Goal: Information Seeking & Learning: Find specific fact

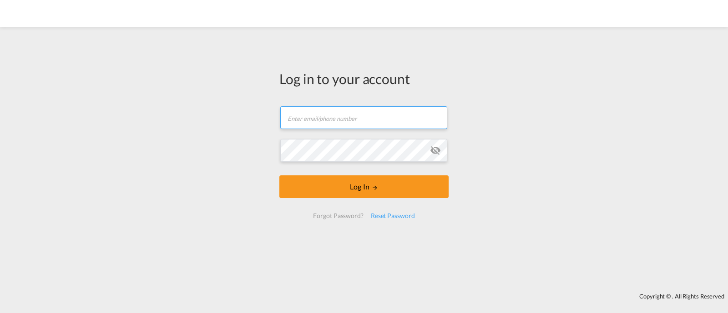
type input "[EMAIL_ADDRESS][DOMAIN_NAME]"
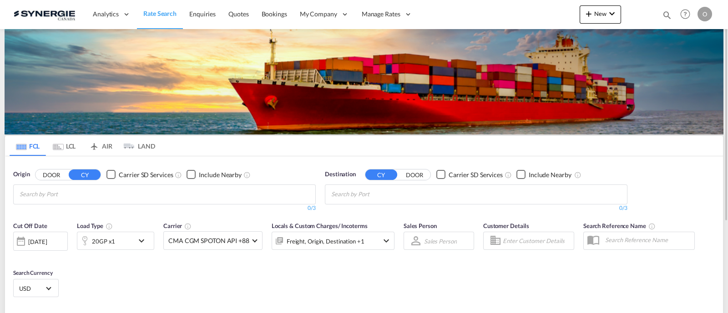
click at [657, 19] on div "Bookings Quotes Enquiries Help Resources Product Release O My Profile Logout" at bounding box center [685, 14] width 58 height 28
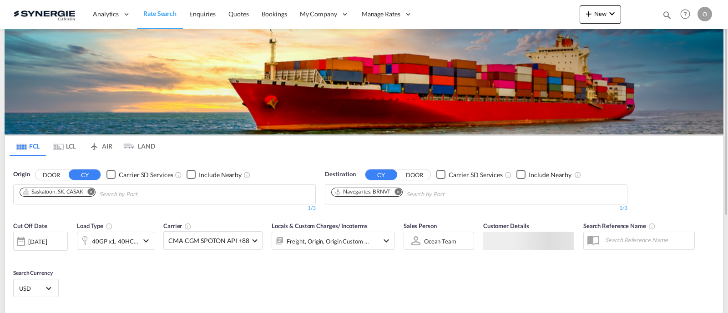
click at [666, 13] on md-icon "icon-magnify" at bounding box center [667, 15] width 10 height 10
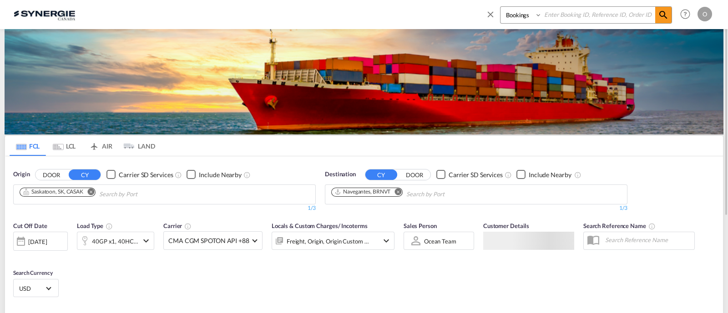
click at [536, 20] on select "Bookings Quotes Enquiries" at bounding box center [521, 15] width 43 height 16
select select "Quotes"
click at [500, 7] on select "Bookings Quotes Enquiries" at bounding box center [521, 15] width 43 height 16
click at [548, 25] on div "Bookings Quotes Enquiries" at bounding box center [578, 17] width 186 height 22
click at [548, 5] on div "Bookings Quotes Enquiries Help Resources Product Release O My Profile Logout" at bounding box center [597, 14] width 234 height 28
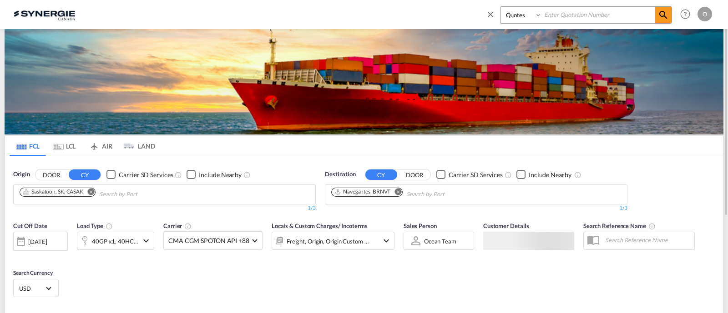
click at [549, 17] on input at bounding box center [598, 15] width 113 height 16
paste input "SYC000012336"
type input "SYC000012336"
click at [658, 10] on md-icon "icon-magnify" at bounding box center [663, 15] width 11 height 11
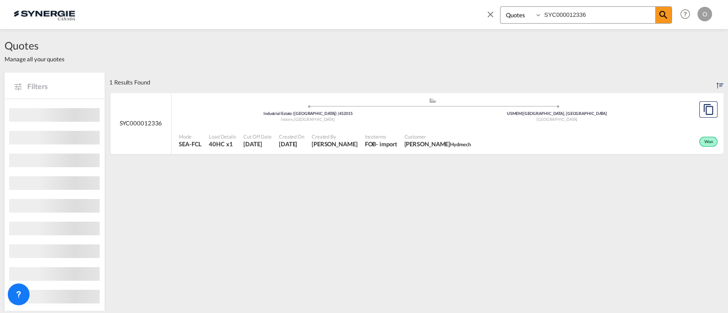
click at [426, 127] on div "Mode SEA-FCL Load Details 40HC x1 Cut Off Date 12 Jun 2025 Created On 12 Jun 20…" at bounding box center [447, 141] width 552 height 28
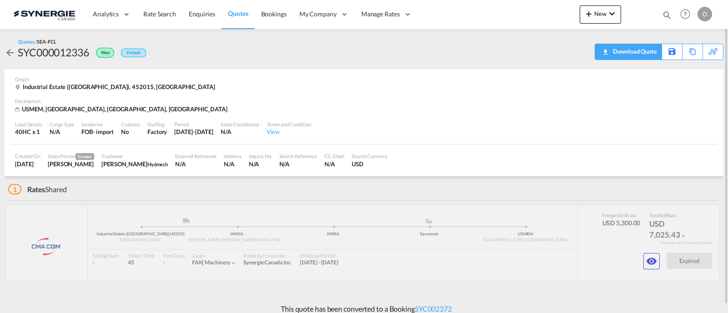
click at [650, 51] on div "Download Quote" at bounding box center [633, 51] width 46 height 15
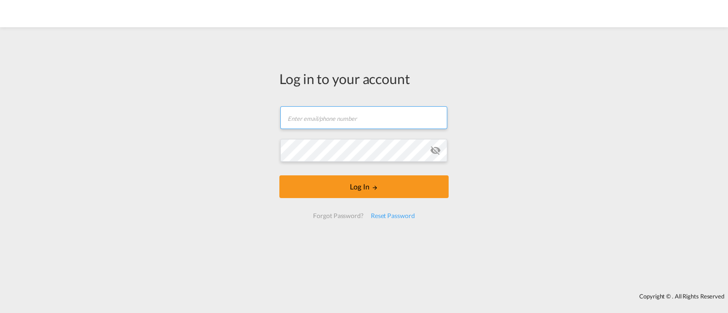
type input "[EMAIL_ADDRESS][DOMAIN_NAME]"
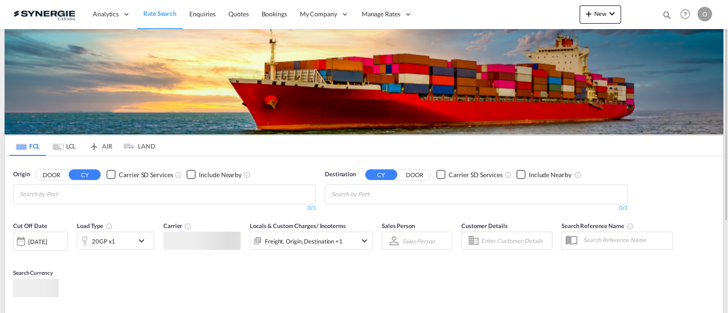
click at [664, 16] on md-icon "icon-magnify" at bounding box center [667, 15] width 10 height 10
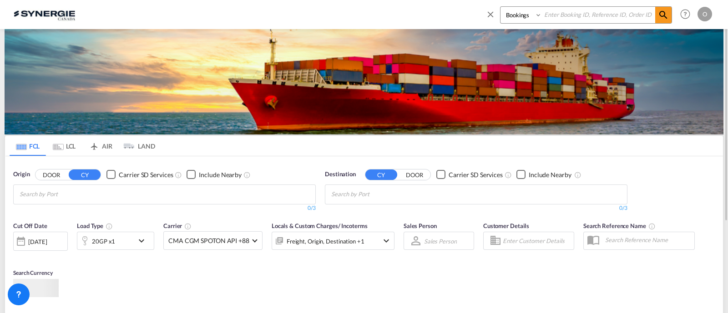
click at [527, 18] on select "Bookings Quotes Enquiries" at bounding box center [521, 15] width 43 height 16
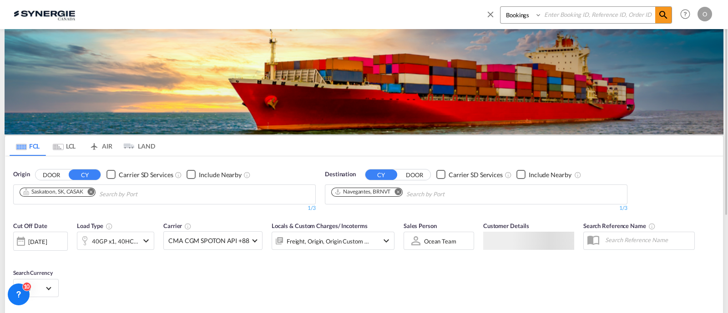
select select "Quotes"
click at [500, 7] on select "Bookings Quotes Enquiries" at bounding box center [521, 15] width 43 height 16
click at [556, 17] on input at bounding box center [598, 15] width 113 height 16
paste input "SYC000014736"
type input "SYC000014736"
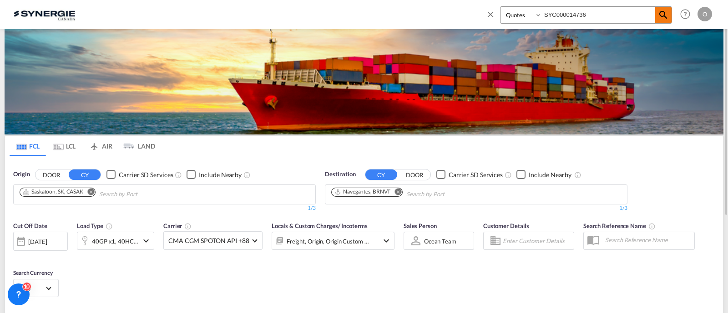
click at [665, 17] on md-icon "icon-magnify" at bounding box center [663, 15] width 11 height 11
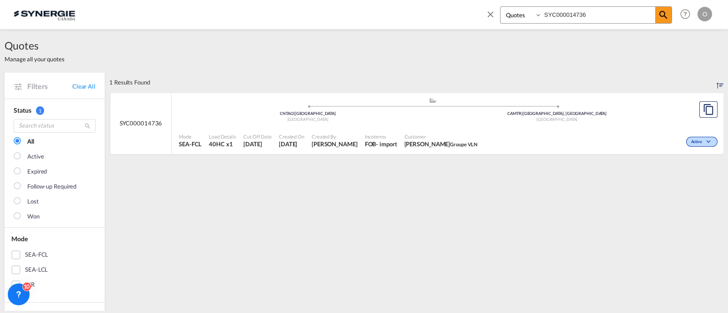
click at [415, 117] on div "China" at bounding box center [307, 120] width 249 height 6
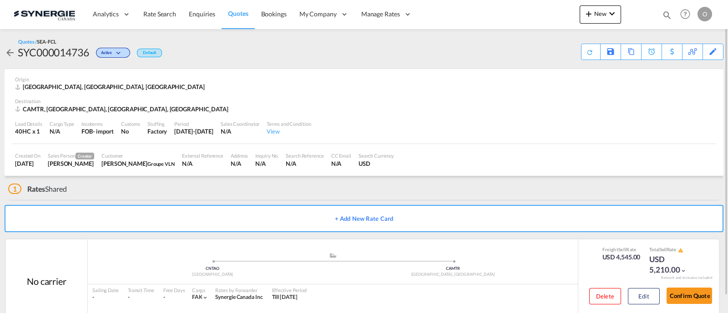
scroll to position [18, 0]
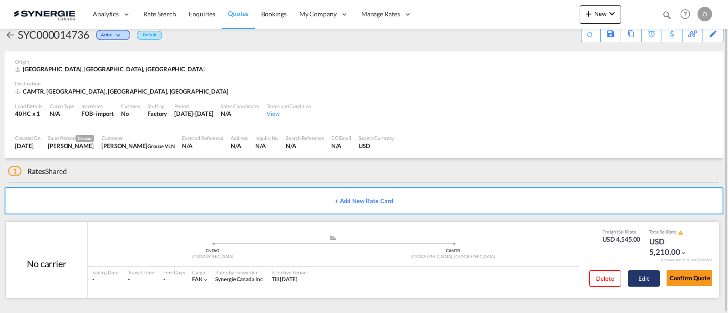
click at [648, 281] on button "Edit" at bounding box center [644, 279] width 32 height 16
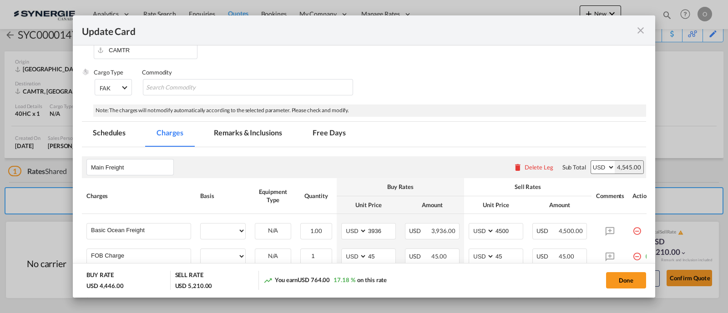
select select "per container"
select select "flat"
select select "per container"
select select "per B/L"
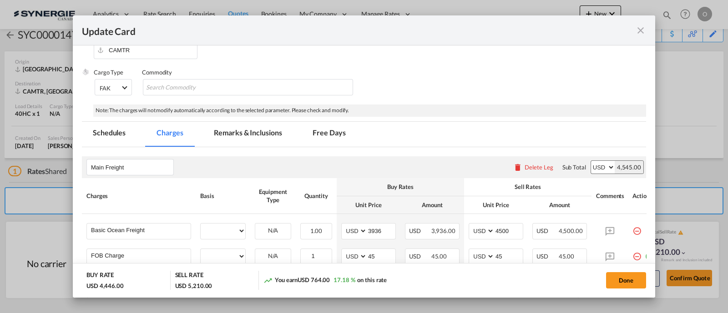
select select "per B/L"
select select "per shipment"
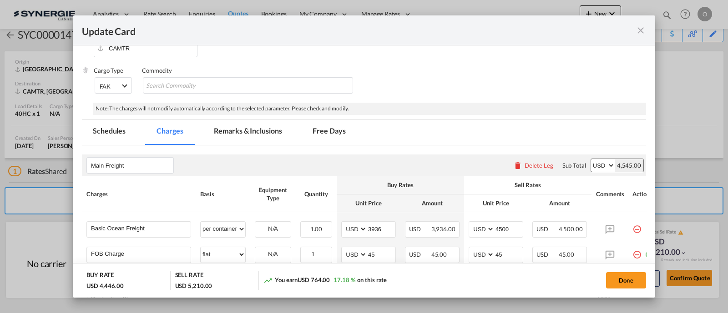
scroll to position [132, 0]
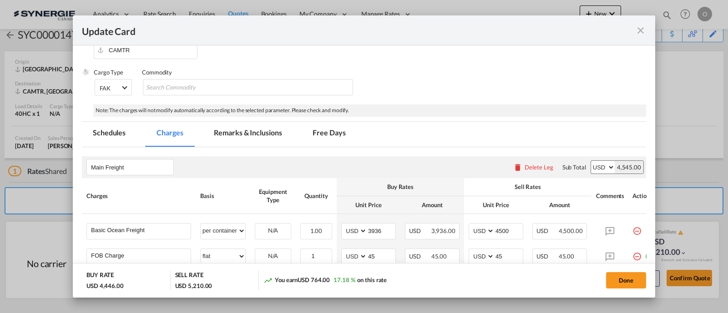
click at [249, 132] on md-tab-item "Remarks & Inclusions" at bounding box center [248, 134] width 90 height 25
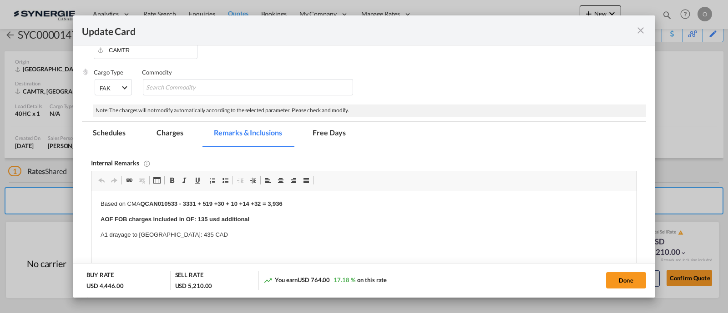
scroll to position [171, 0]
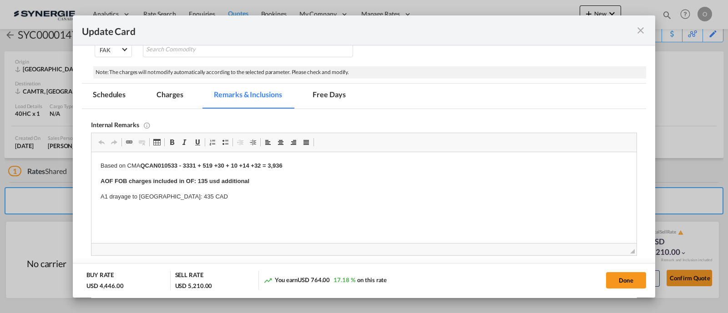
click at [641, 30] on md-icon "icon-close fg-AAA8AD m-0 pointer" at bounding box center [640, 30] width 11 height 11
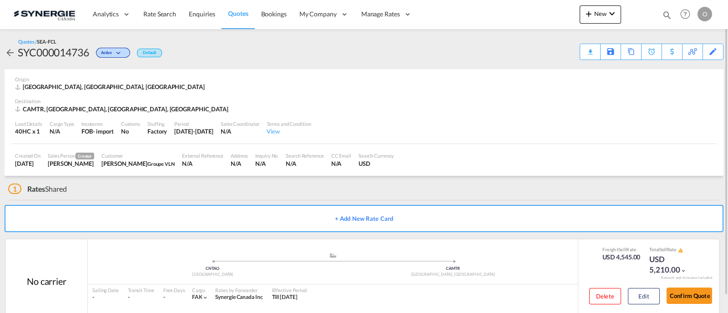
scroll to position [18, 0]
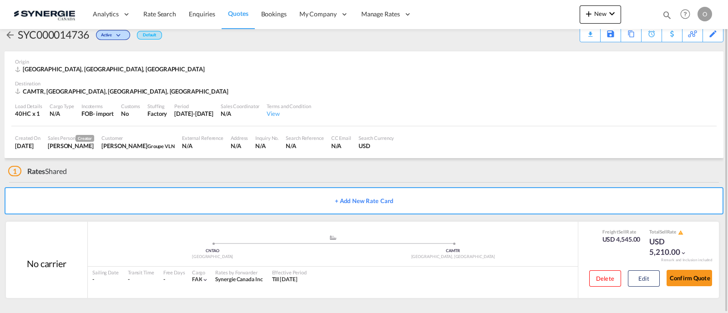
click at [527, 56] on div "Origin CNTAO, Qingdao, Asia Pacific" at bounding box center [364, 65] width 698 height 29
click at [671, 17] on md-icon "icon-magnify" at bounding box center [667, 15] width 10 height 10
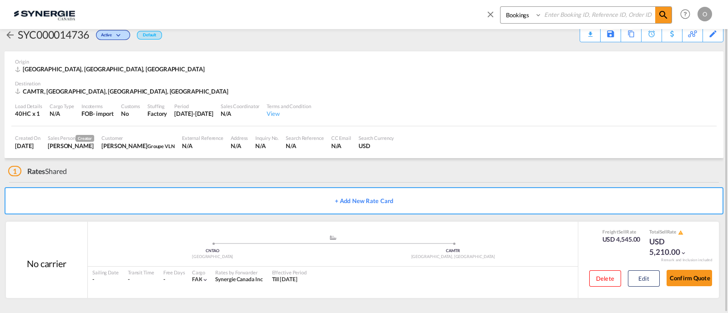
click at [533, 20] on select "Bookings Quotes Enquiries" at bounding box center [521, 15] width 43 height 16
click at [500, 7] on select "Bookings Quotes Enquiries" at bounding box center [521, 15] width 43 height 16
click at [518, 19] on select "Bookings Quotes Enquiries" at bounding box center [521, 15] width 43 height 16
select select "Quotes"
click at [500, 7] on select "Bookings Quotes Enquiries" at bounding box center [521, 15] width 43 height 16
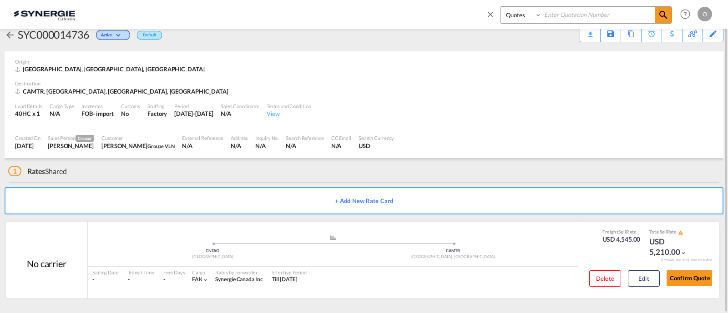
click at [552, 15] on input at bounding box center [598, 15] width 113 height 16
paste input "SYC000012336"
type input "SYC000012336"
click at [671, 14] on div "Bookings Quotes Enquiries SYC000012336" at bounding box center [586, 14] width 172 height 17
click at [669, 12] on span at bounding box center [663, 15] width 16 height 16
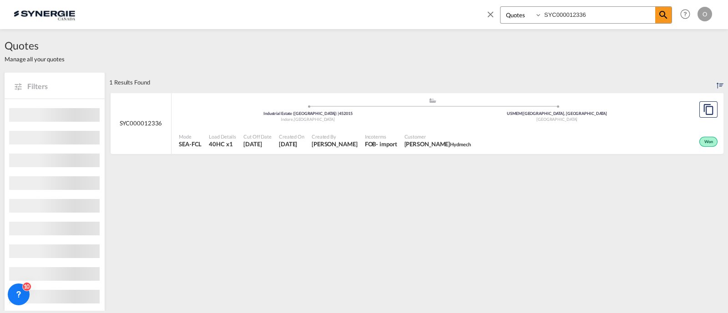
click at [528, 137] on div "Won" at bounding box center [596, 141] width 245 height 23
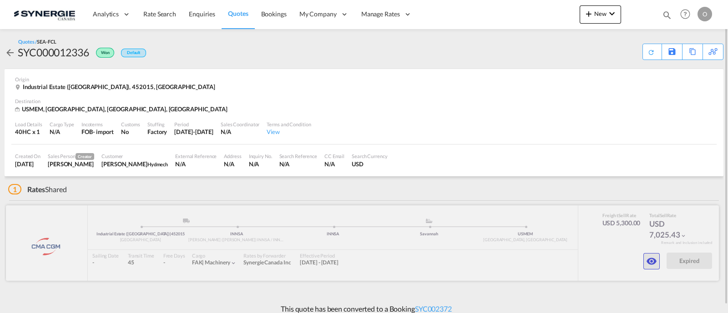
click at [646, 265] on md-icon "icon-eye" at bounding box center [651, 261] width 11 height 11
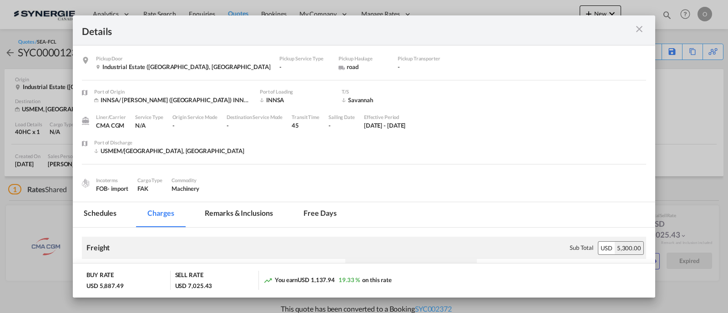
drag, startPoint x: 243, startPoint y: 212, endPoint x: 278, endPoint y: 200, distance: 36.8
click at [243, 211] on md-tab-item "Remarks & Inclusions" at bounding box center [239, 214] width 90 height 25
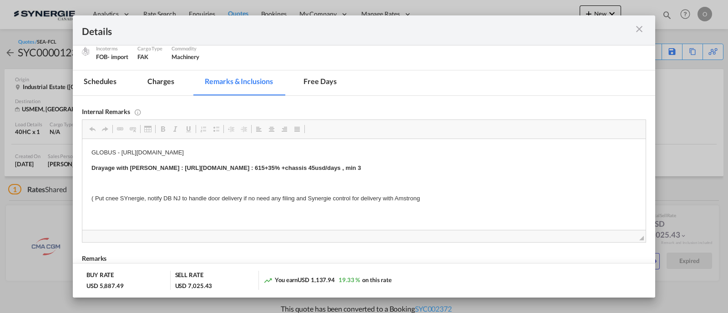
scroll to position [132, 0]
drag, startPoint x: 164, startPoint y: 170, endPoint x: 364, endPoint y: 171, distance: 200.1
drag, startPoint x: 164, startPoint y: 168, endPoint x: 425, endPoint y: 171, distance: 260.6
click at [361, 171] on strong "Drayage with [PERSON_NAME] : [URL][DOMAIN_NAME] : 615+35% +chassis 45usd/days ,…" at bounding box center [225, 167] width 269 height 7
copy strong "[URL][DOMAIN_NAME]"
